Goal: Find specific page/section: Find specific page/section

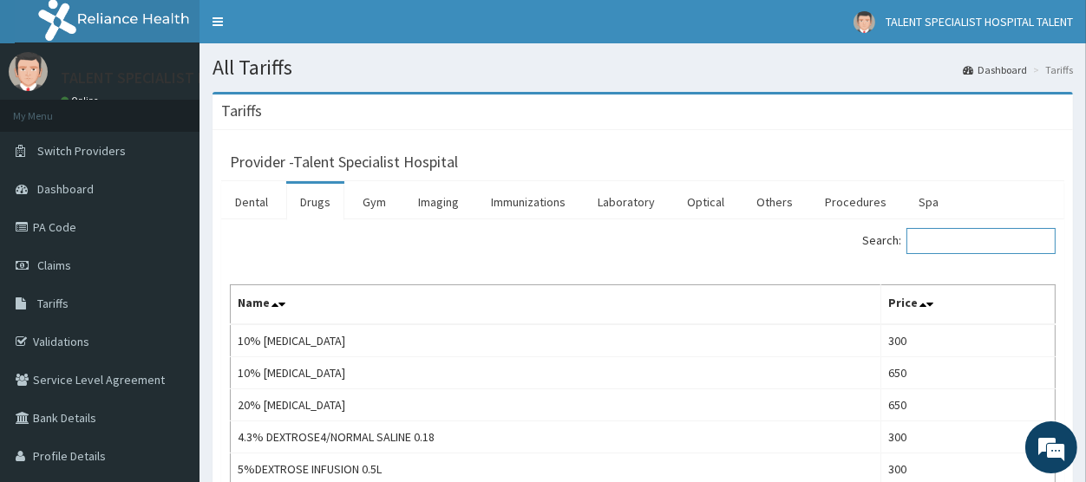
click at [946, 240] on input "Search:" at bounding box center [981, 241] width 149 height 26
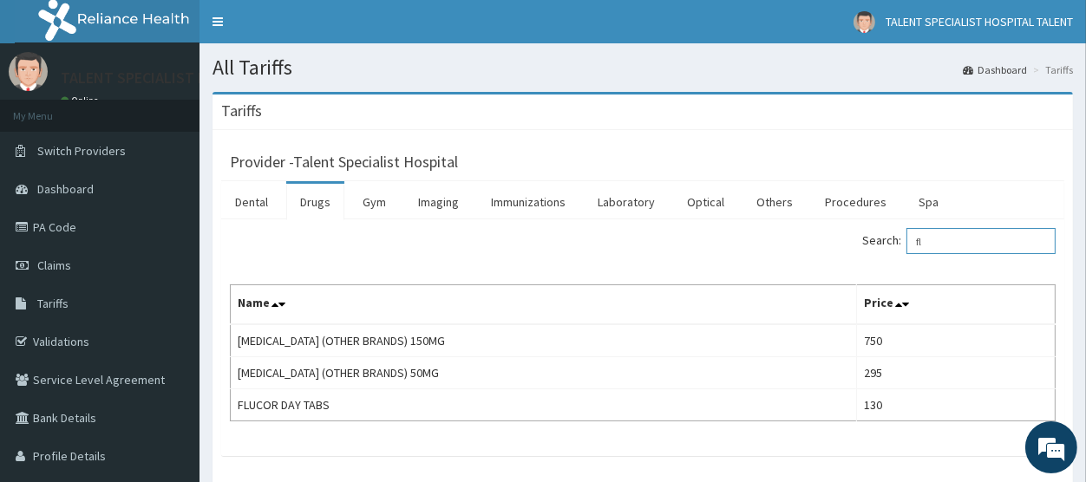
type input "f"
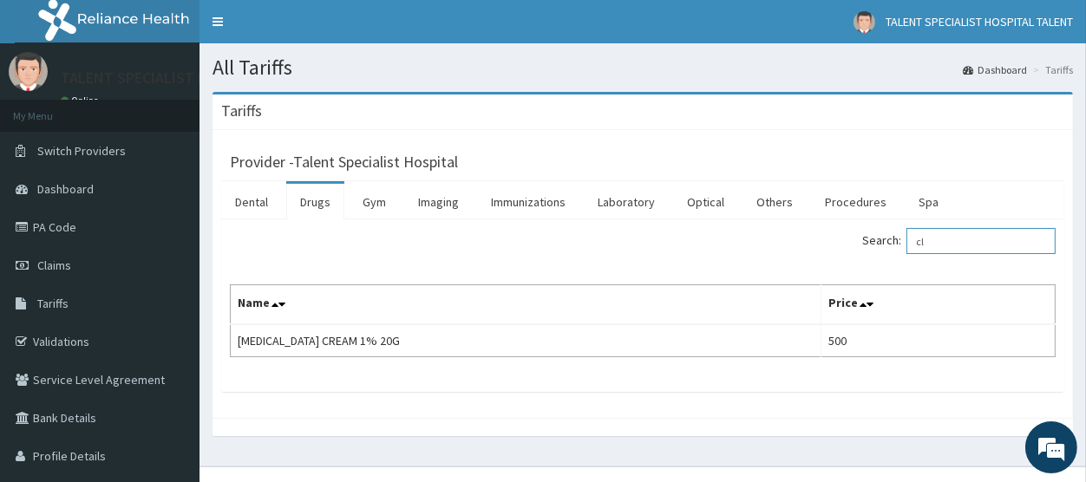
type input "c"
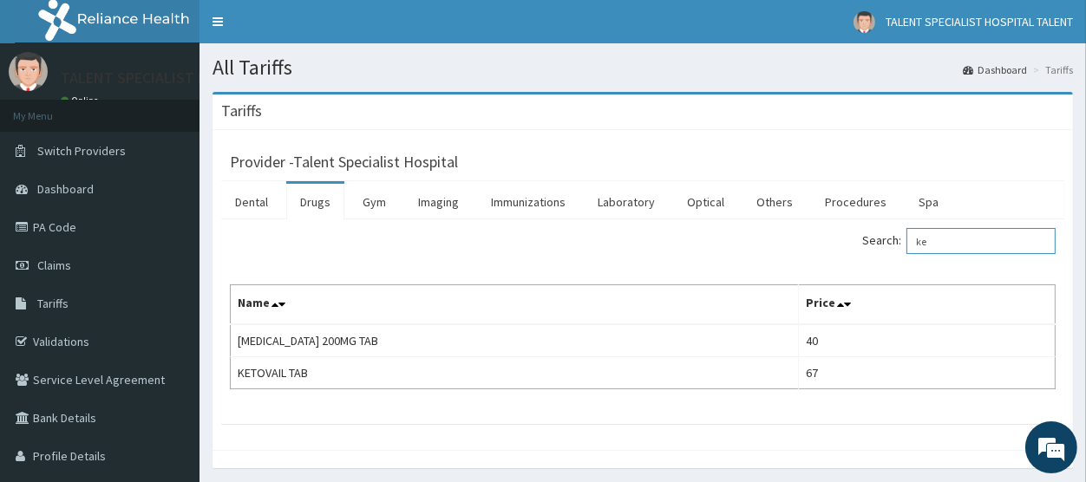
type input "k"
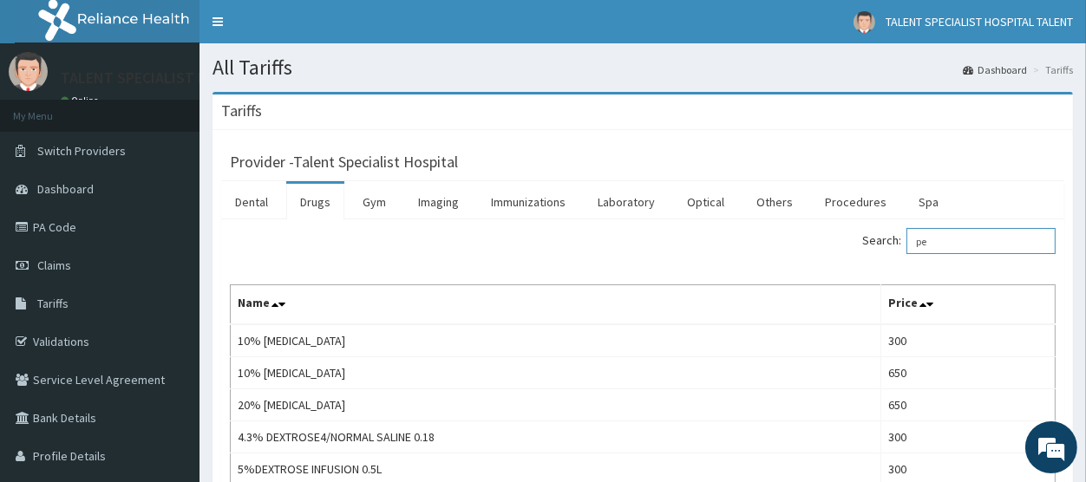
type input "p"
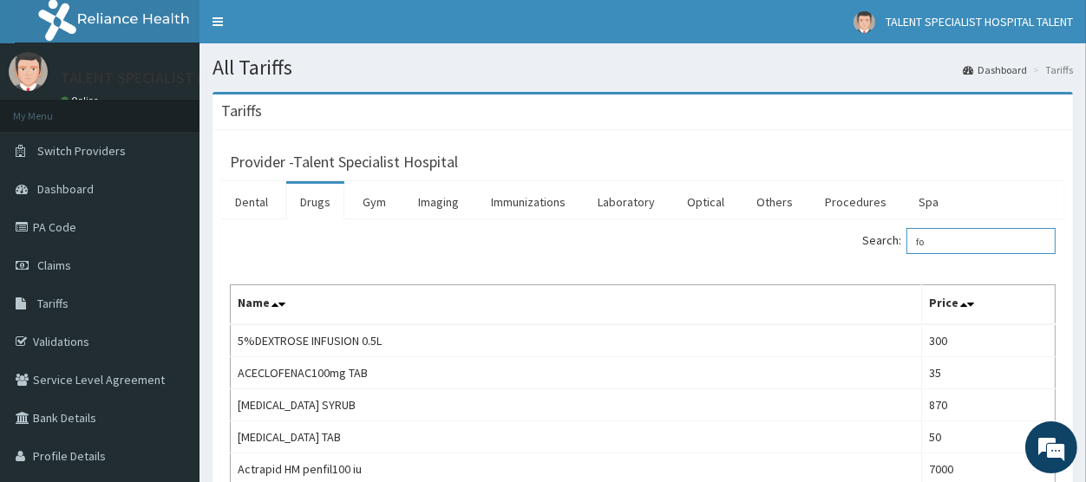
type input "f"
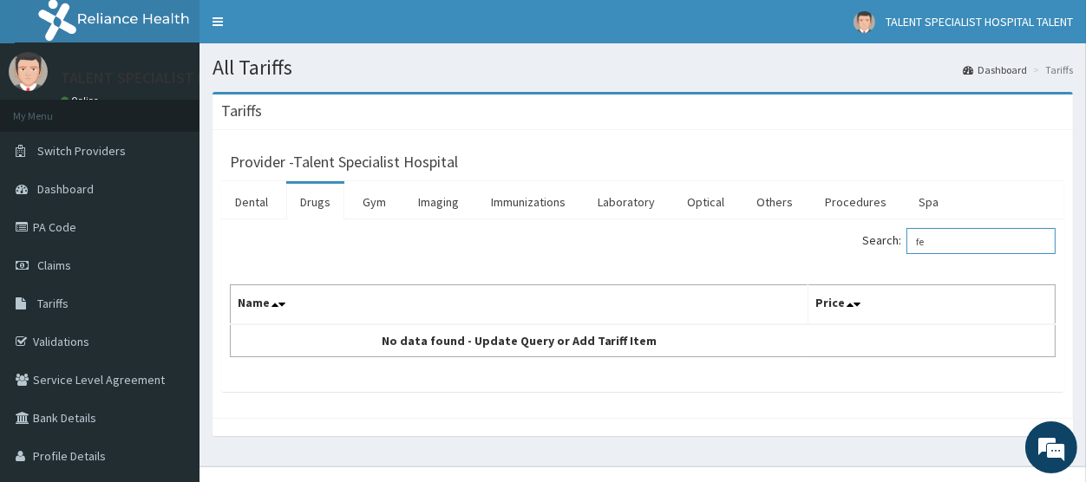
type input "f"
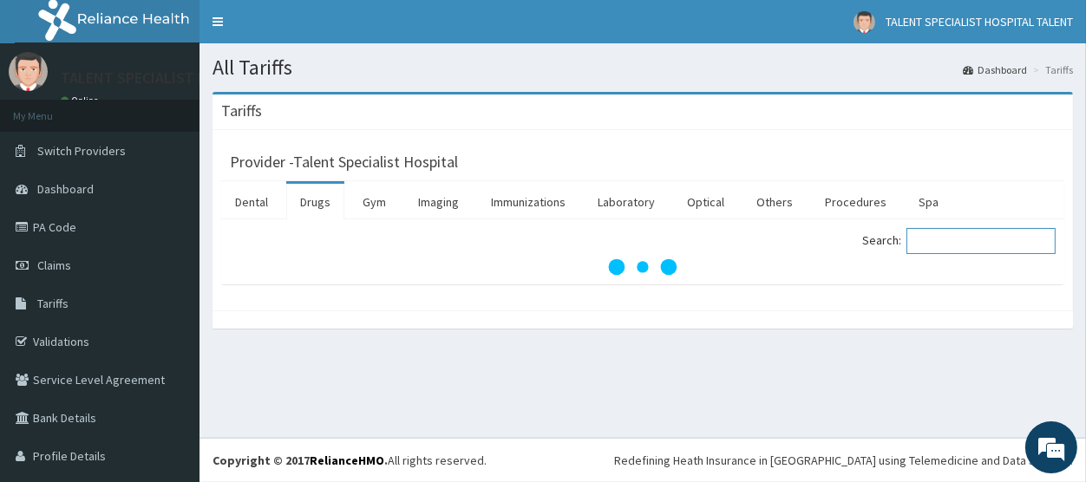
type input "d"
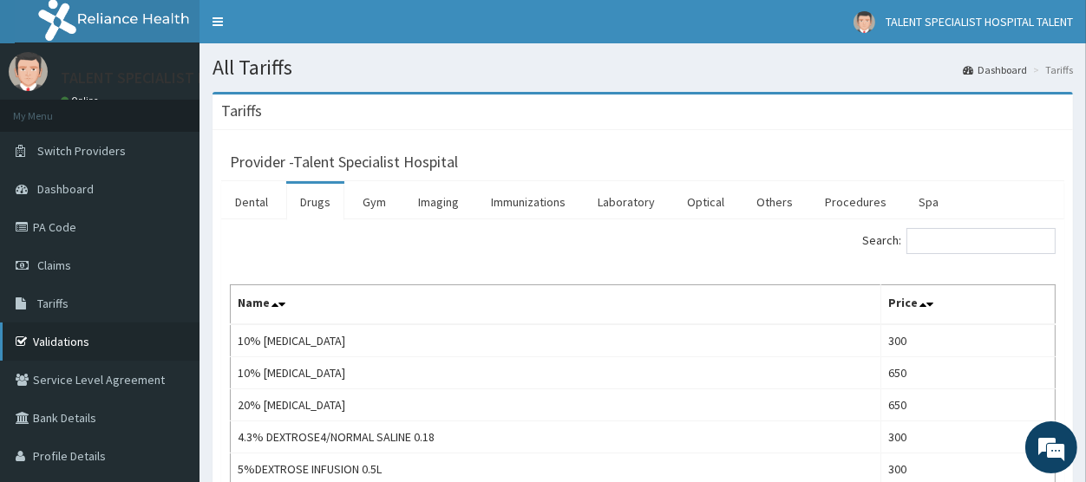
click at [89, 344] on link "Validations" at bounding box center [100, 342] width 200 height 38
